Goal: Task Accomplishment & Management: Complete application form

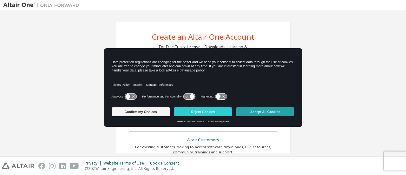
click at [258, 111] on button "Accept All Cookies" at bounding box center [265, 111] width 58 height 9
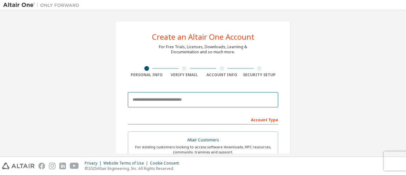
click at [198, 96] on input "email" at bounding box center [203, 99] width 150 height 15
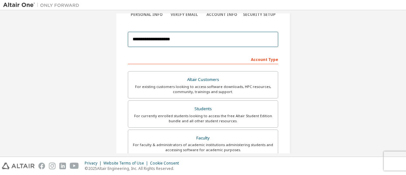
scroll to position [63, 0]
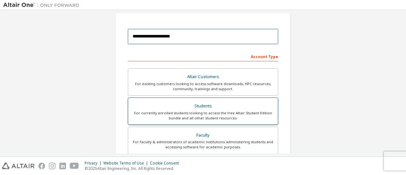
type input "**********"
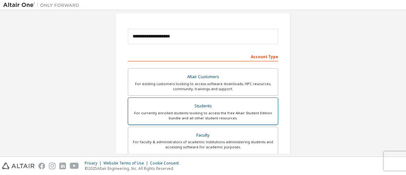
click at [236, 104] on div "Students" at bounding box center [203, 106] width 142 height 9
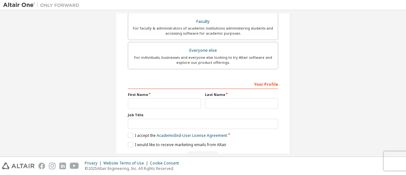
scroll to position [180, 0]
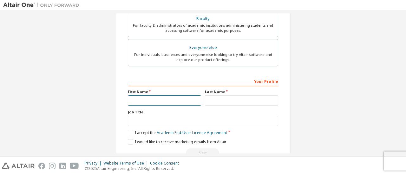
click at [178, 97] on input "text" at bounding box center [164, 100] width 73 height 10
type input "*********"
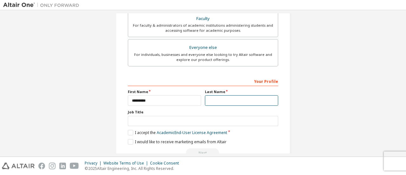
click at [240, 98] on input "text" at bounding box center [241, 100] width 73 height 10
type input "**********"
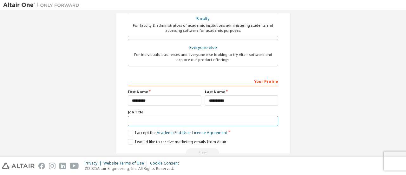
click at [183, 120] on input "text" at bounding box center [203, 121] width 150 height 10
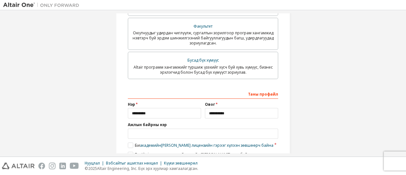
scroll to position [176, 0]
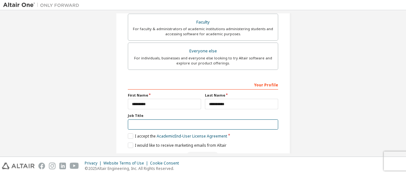
click at [148, 123] on input "text" at bounding box center [203, 124] width 150 height 10
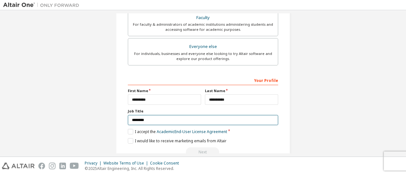
scroll to position [185, 0]
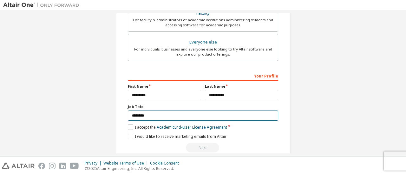
type input "********"
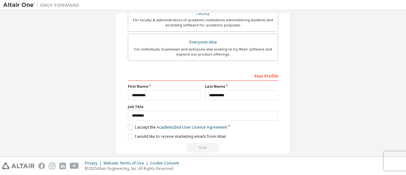
click at [131, 125] on label "I accept the Academic End-User License Agreement" at bounding box center [177, 126] width 99 height 5
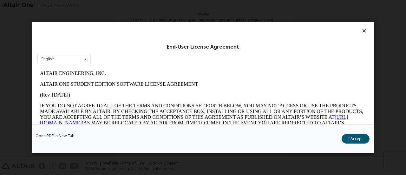
scroll to position [0, 0]
click at [356, 139] on button "I Accept" at bounding box center [356, 139] width 28 height 10
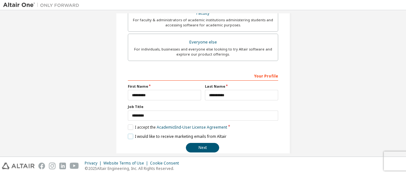
click at [131, 136] on label "I would like to receive marketing emails from Altair" at bounding box center [177, 136] width 99 height 5
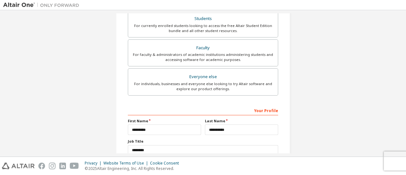
scroll to position [194, 0]
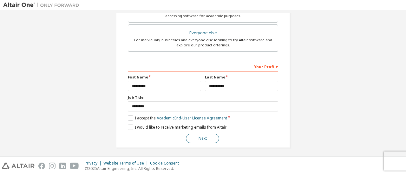
click at [209, 134] on button "Next" at bounding box center [202, 139] width 33 height 10
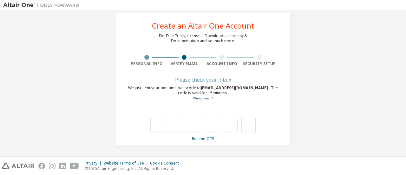
scroll to position [11, 0]
type input "*"
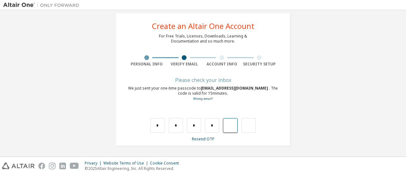
type input "*"
